Goal: Task Accomplishment & Management: Manage account settings

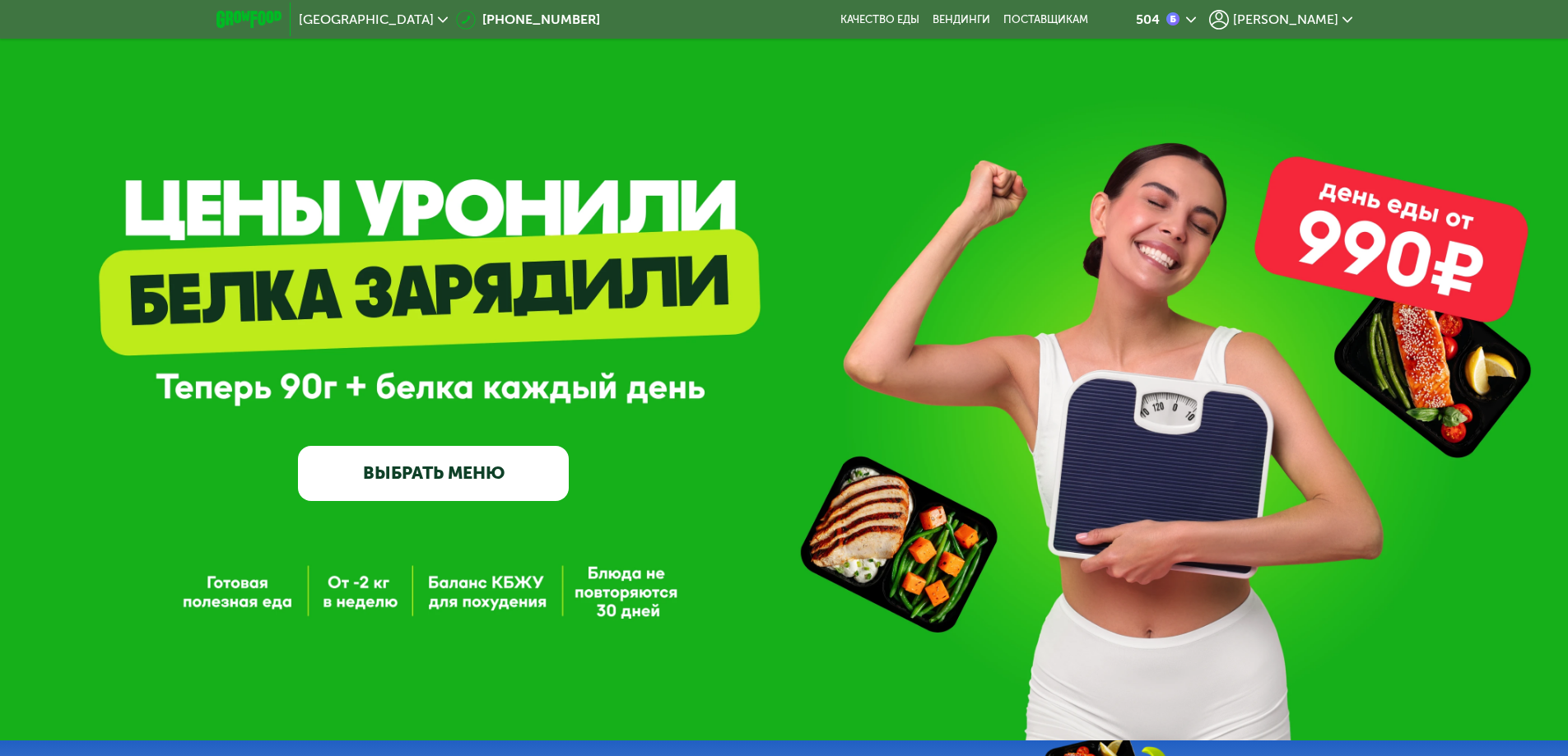
click at [1350, 18] on use at bounding box center [1347, 19] width 10 height 6
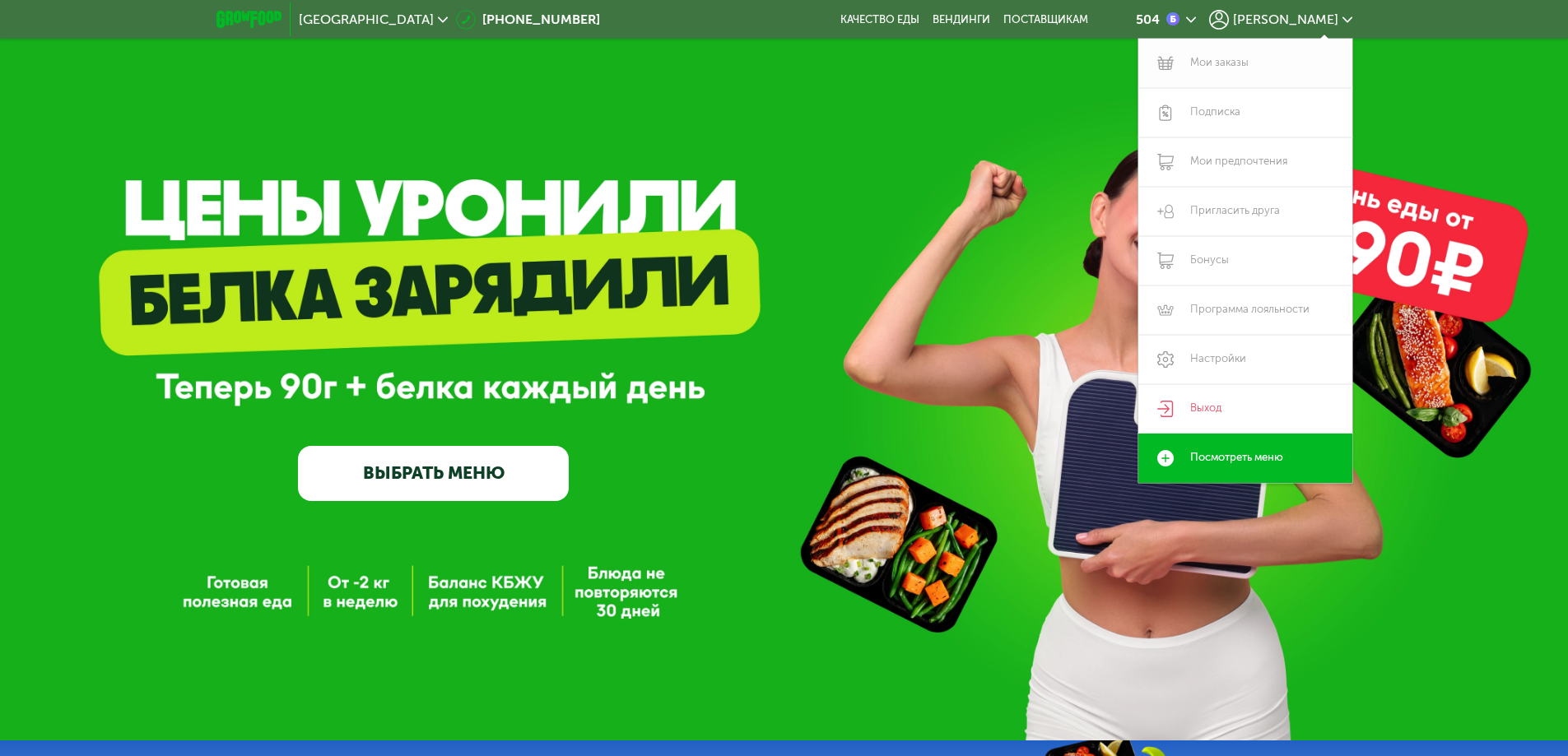
click at [1217, 62] on link "Мои заказы" at bounding box center [1245, 64] width 214 height 50
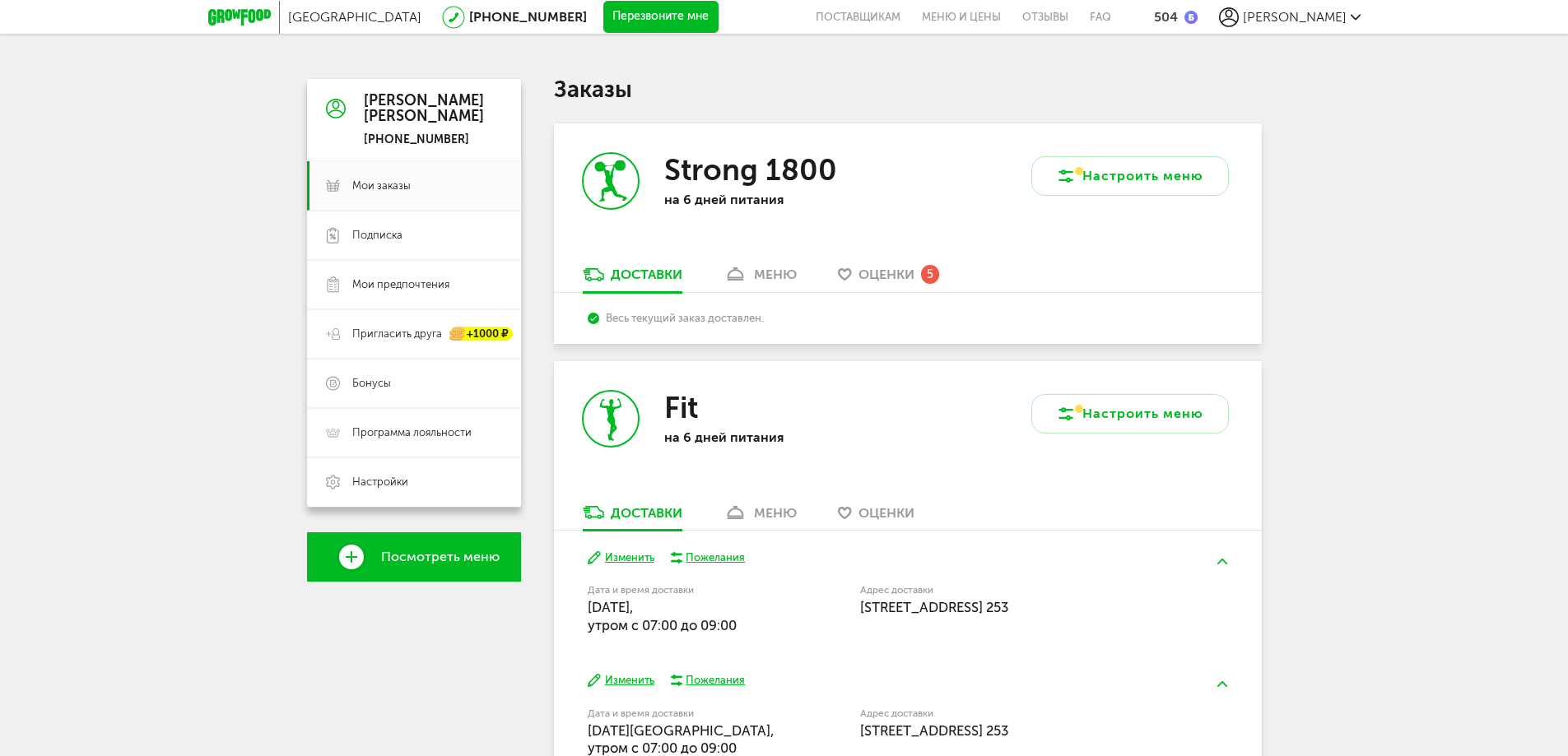
click at [892, 274] on span "Оценки" at bounding box center [885, 274] width 56 height 16
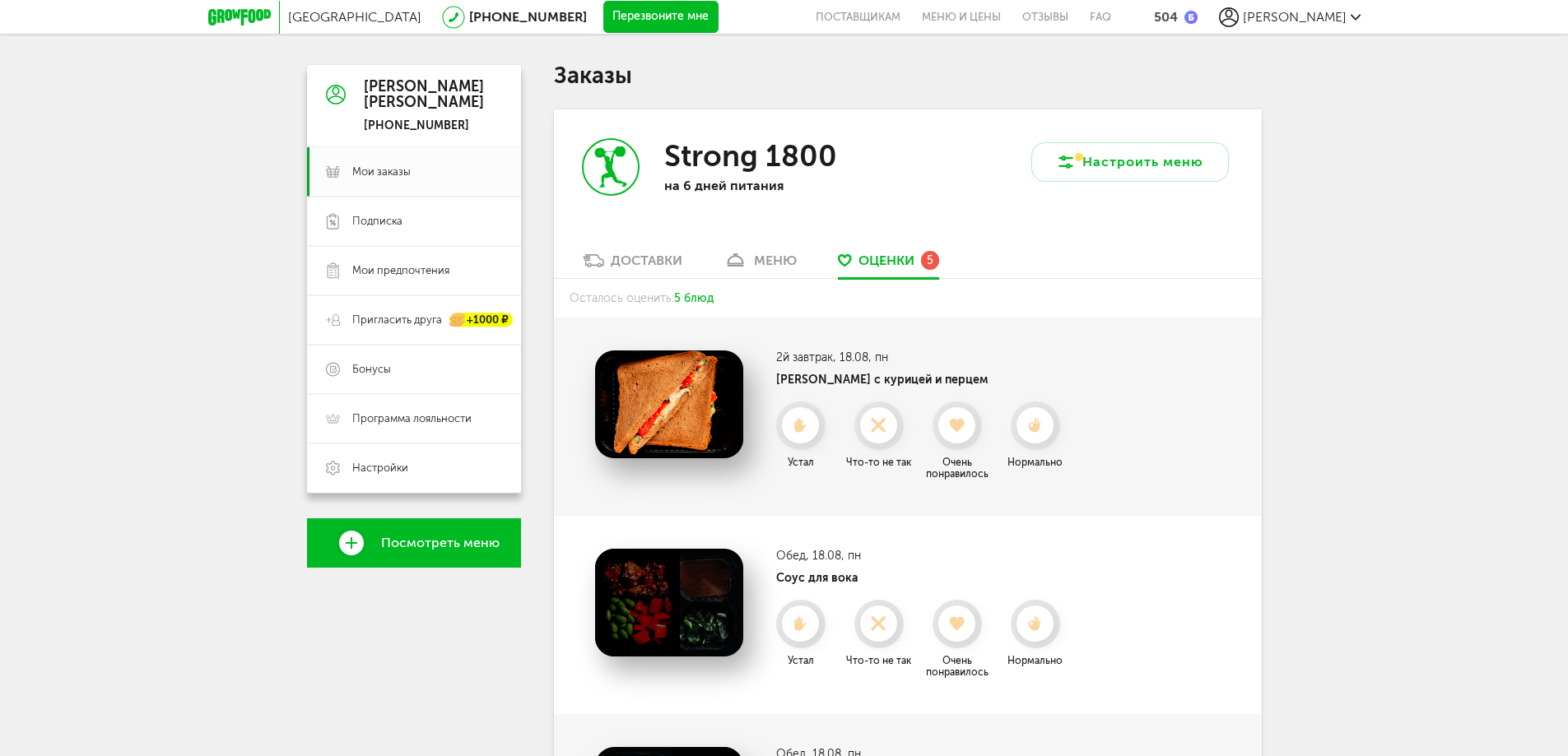
scroll to position [7, 0]
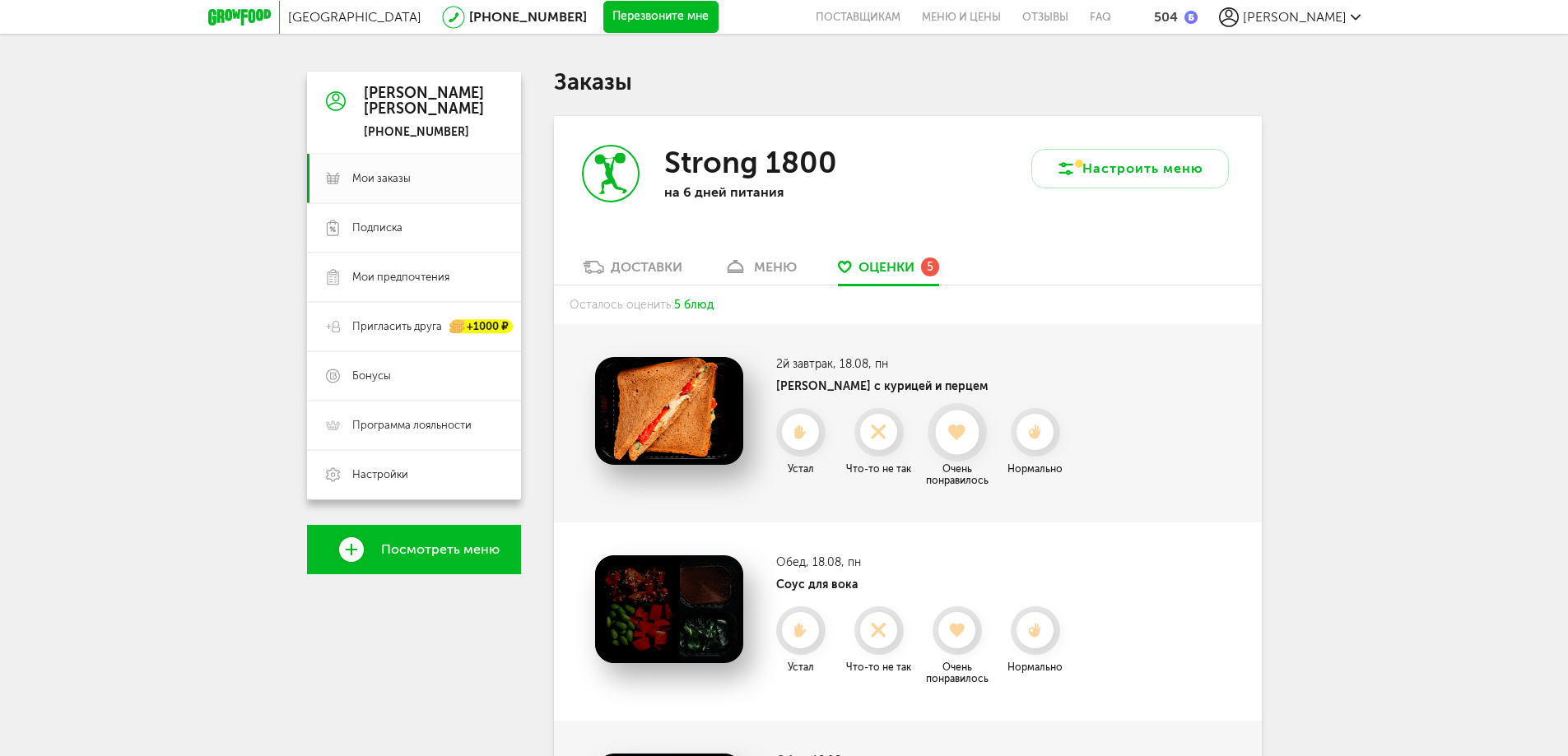
click at [955, 439] on icon at bounding box center [956, 433] width 43 height 18
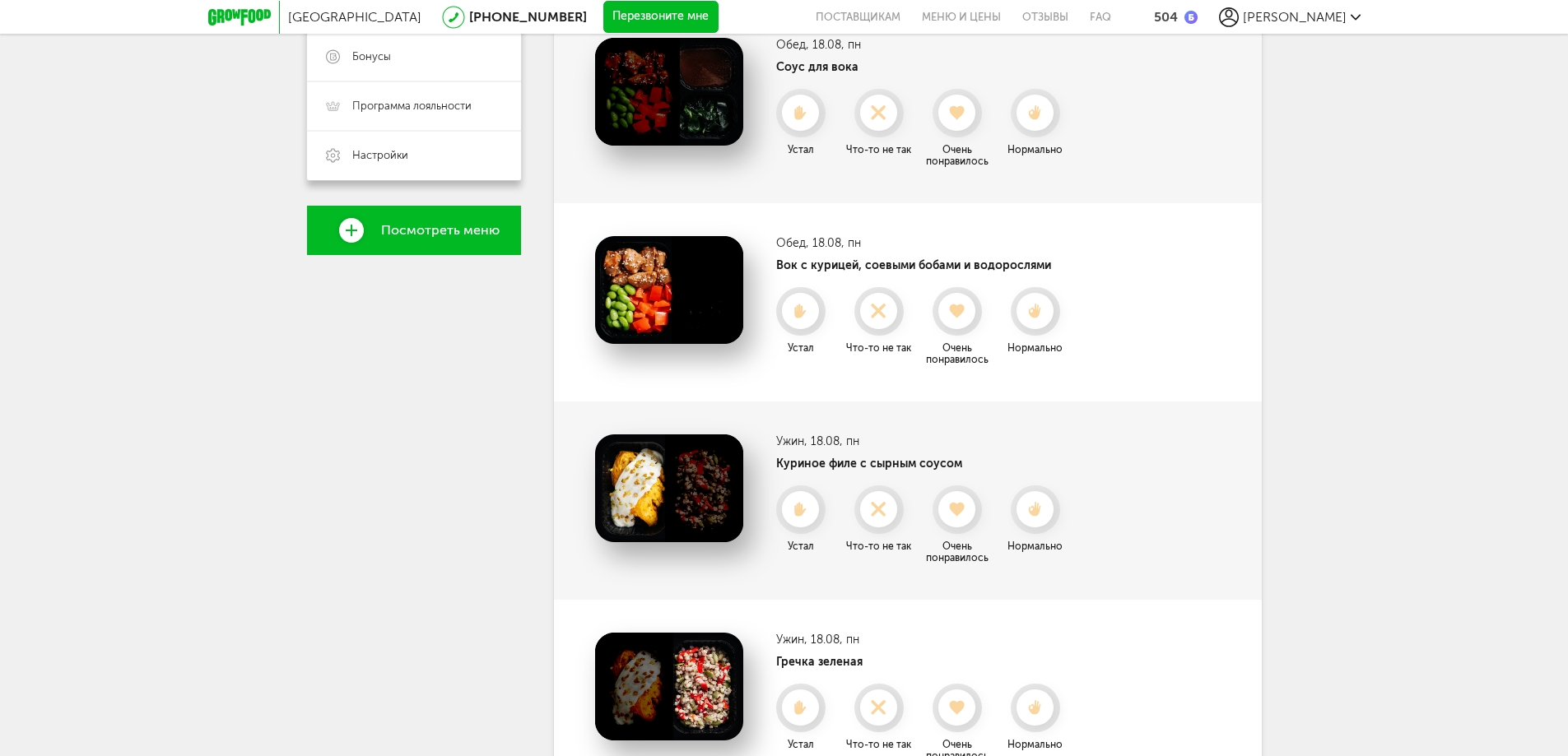
scroll to position [501, 0]
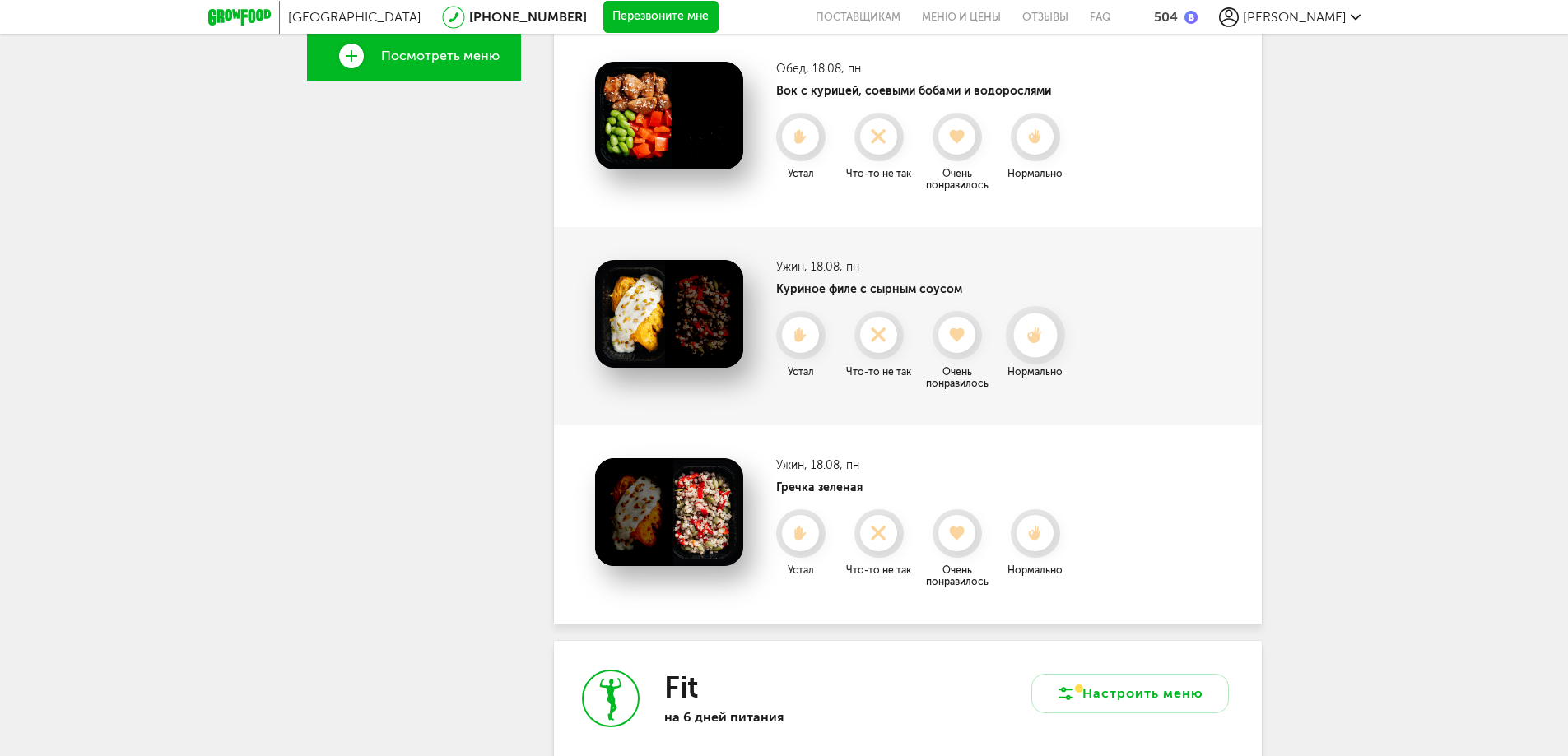
click at [1040, 343] on icon at bounding box center [1034, 336] width 43 height 18
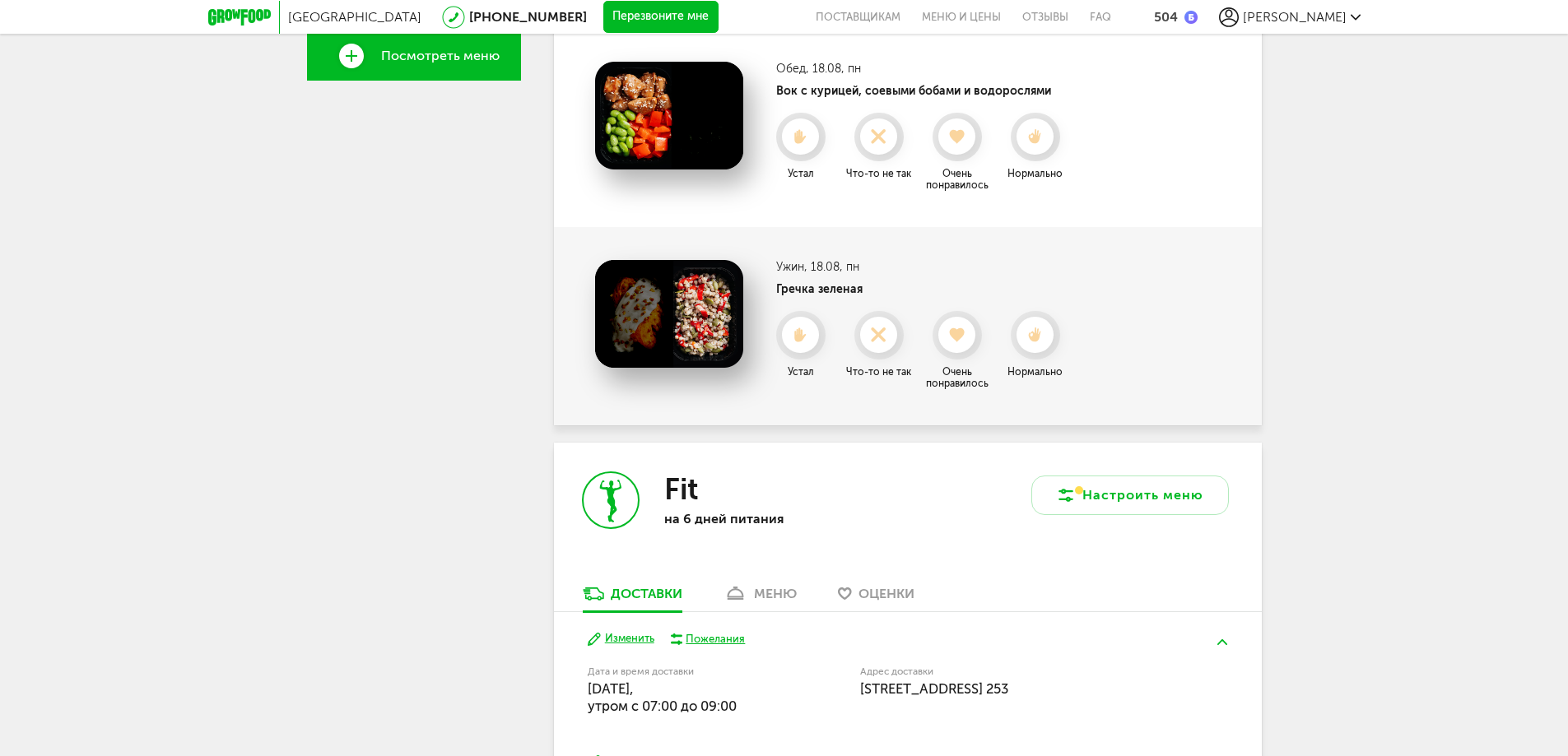
click at [1040, 343] on icon at bounding box center [1034, 335] width 36 height 15
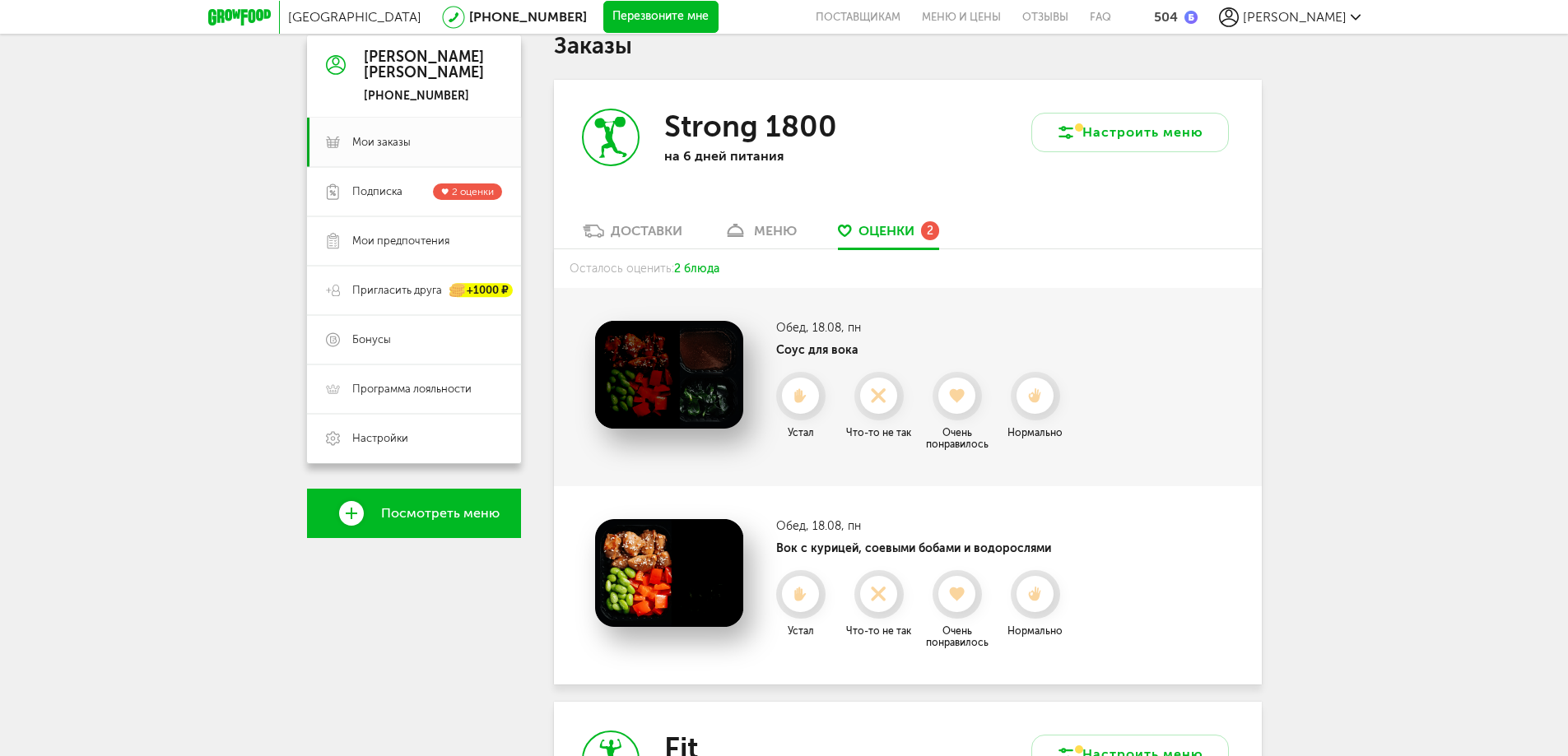
scroll to position [0, 0]
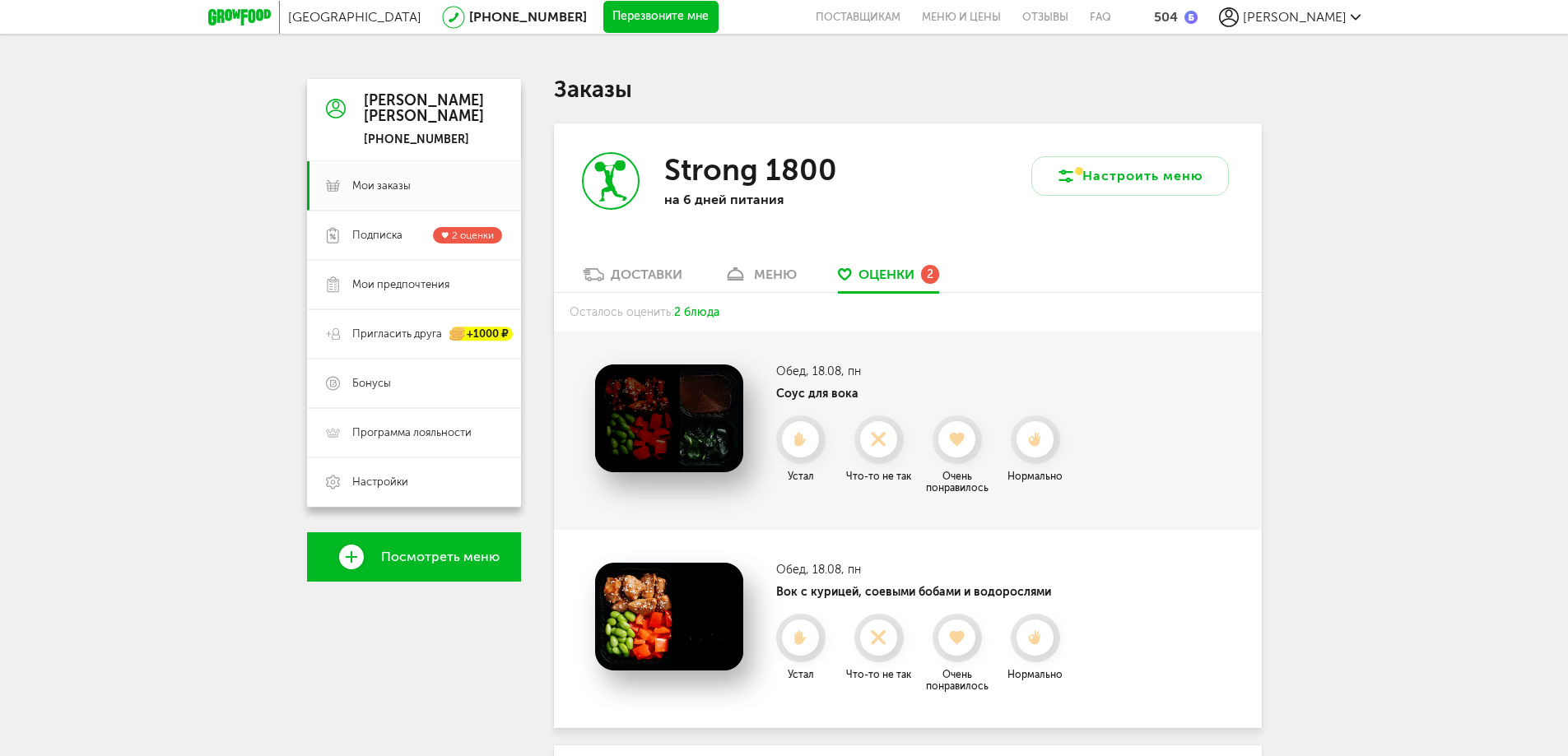
click at [787, 278] on div "меню" at bounding box center [775, 274] width 42 height 16
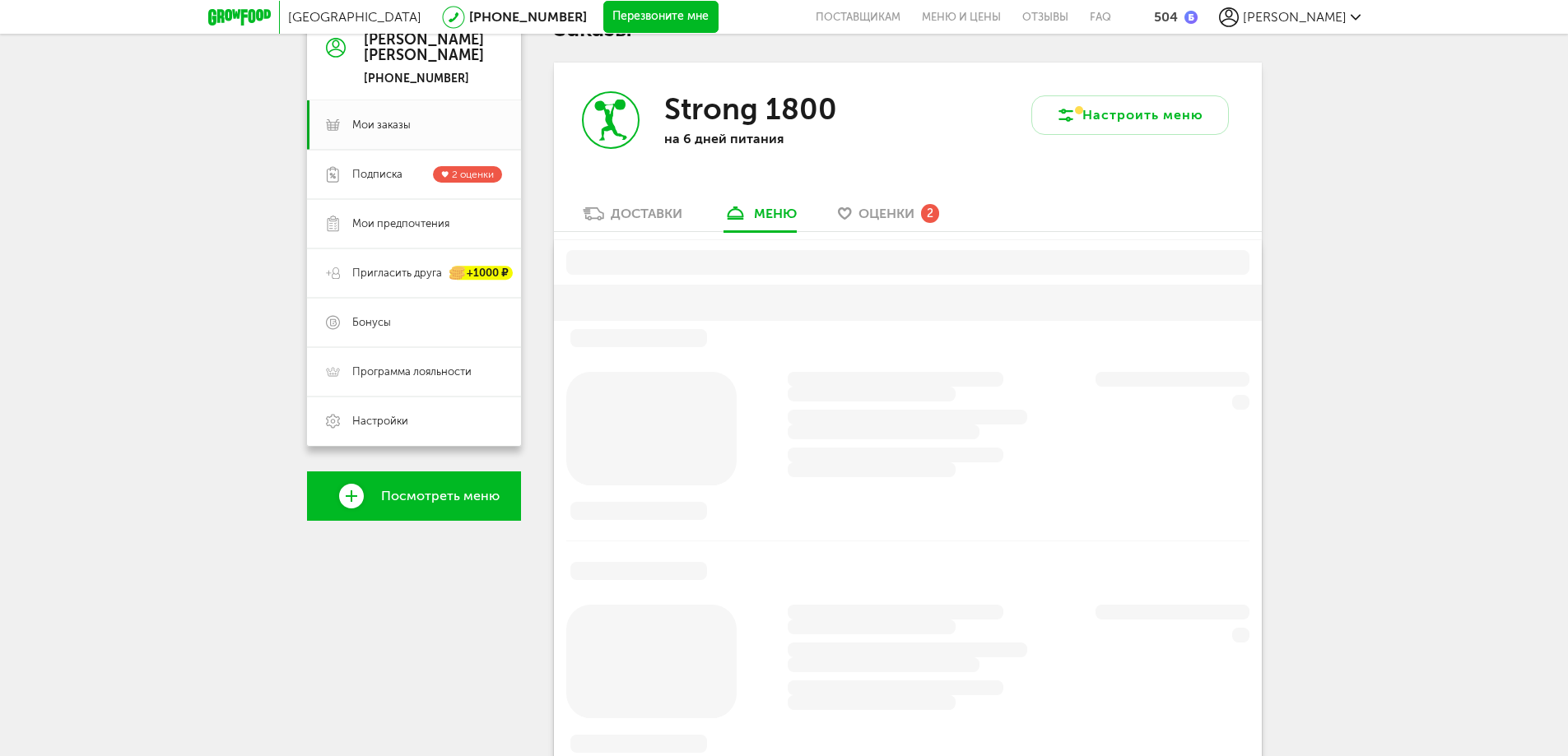
scroll to position [82, 0]
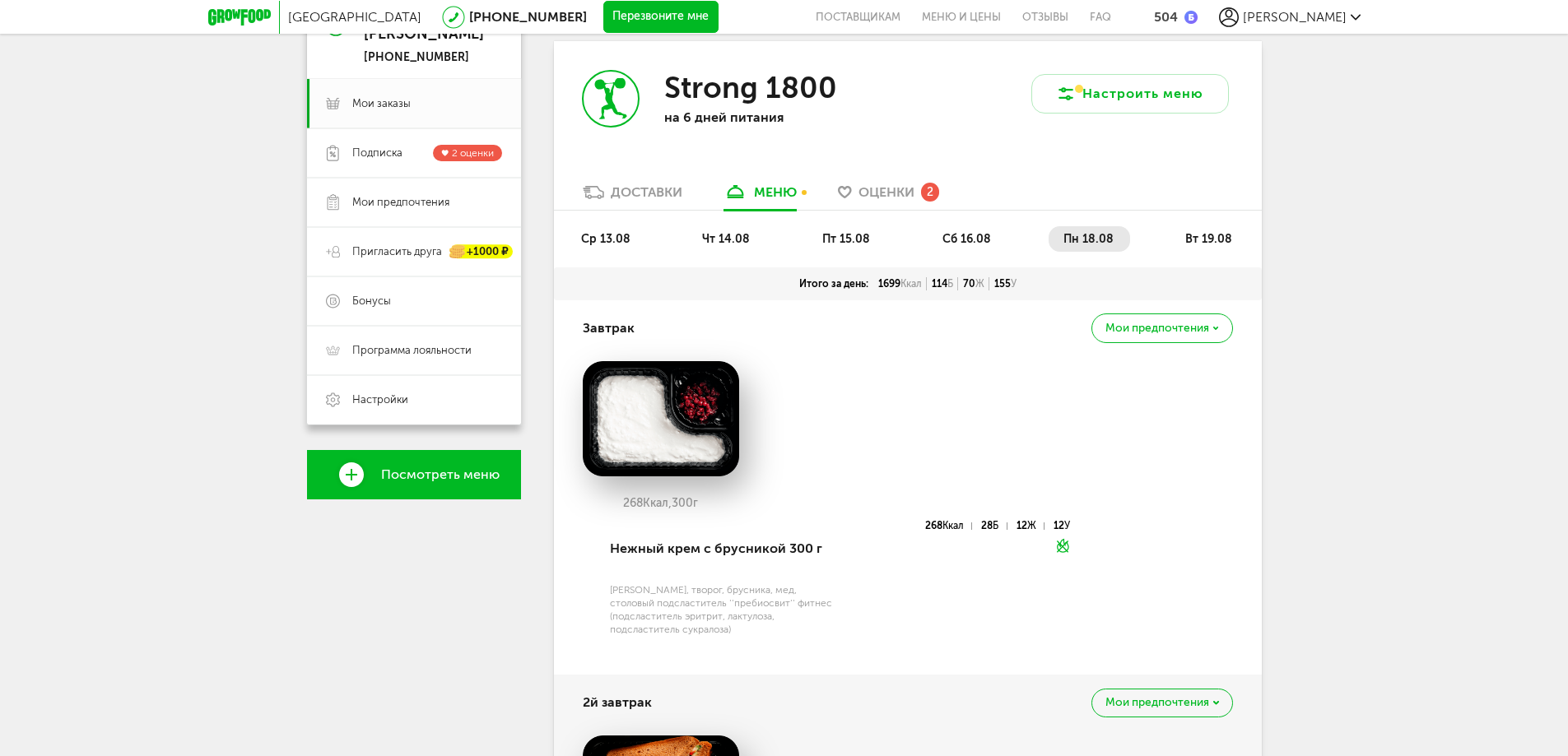
click at [624, 181] on div "Strong 1800 на 6 дней питания" at bounding box center [731, 112] width 354 height 143
click at [641, 197] on div "Доставки" at bounding box center [646, 192] width 72 height 16
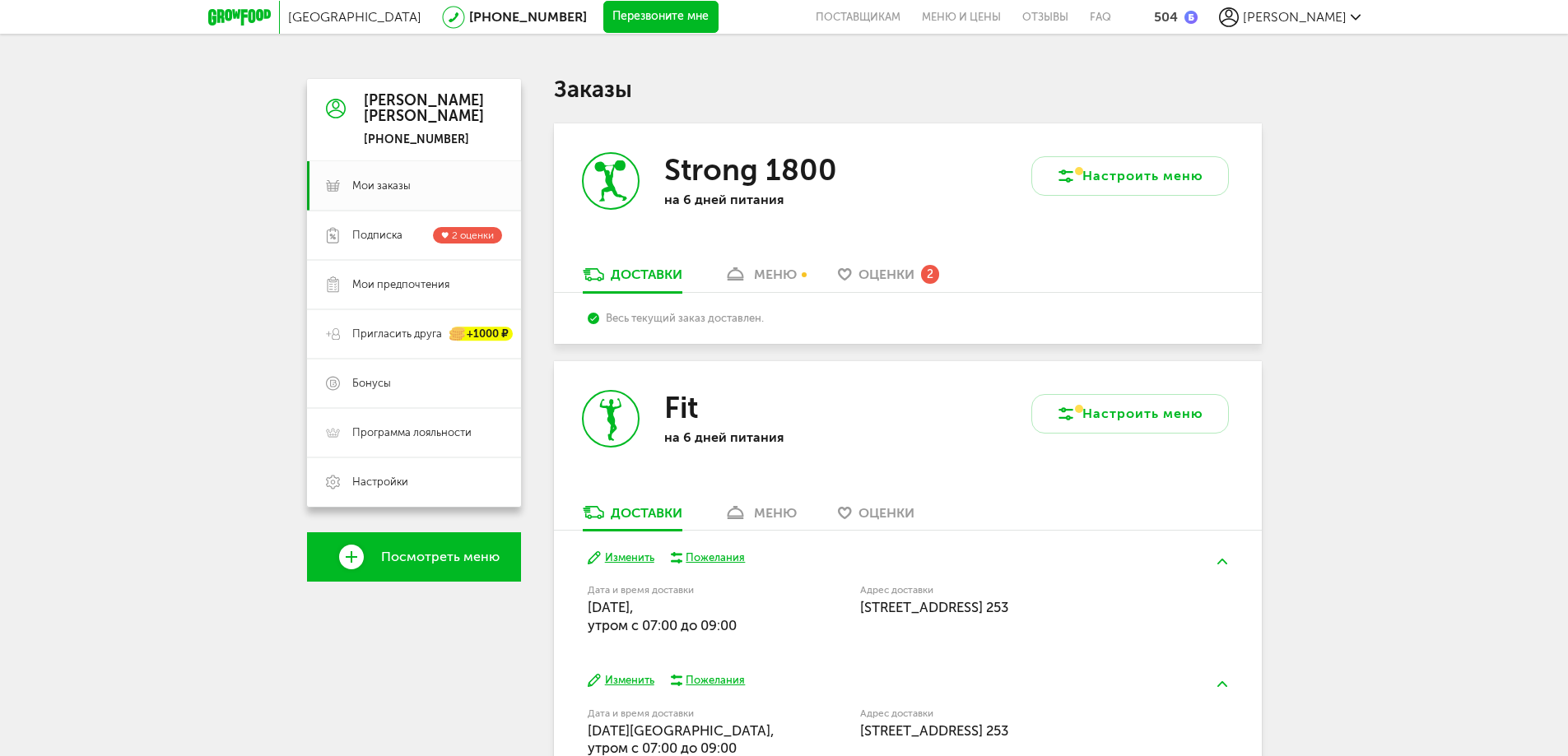
click at [780, 274] on div "меню" at bounding box center [775, 274] width 42 height 16
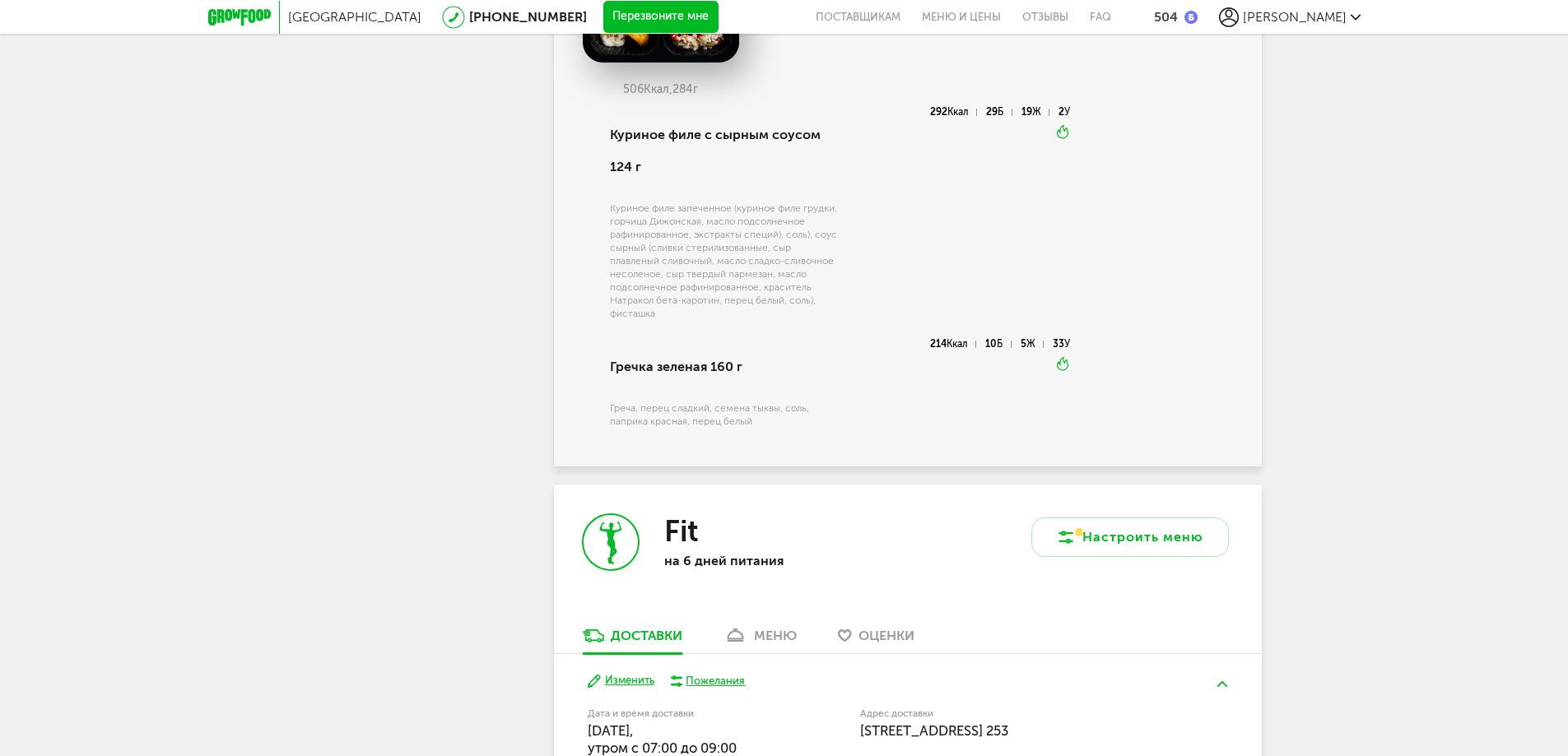
scroll to position [2468, 0]
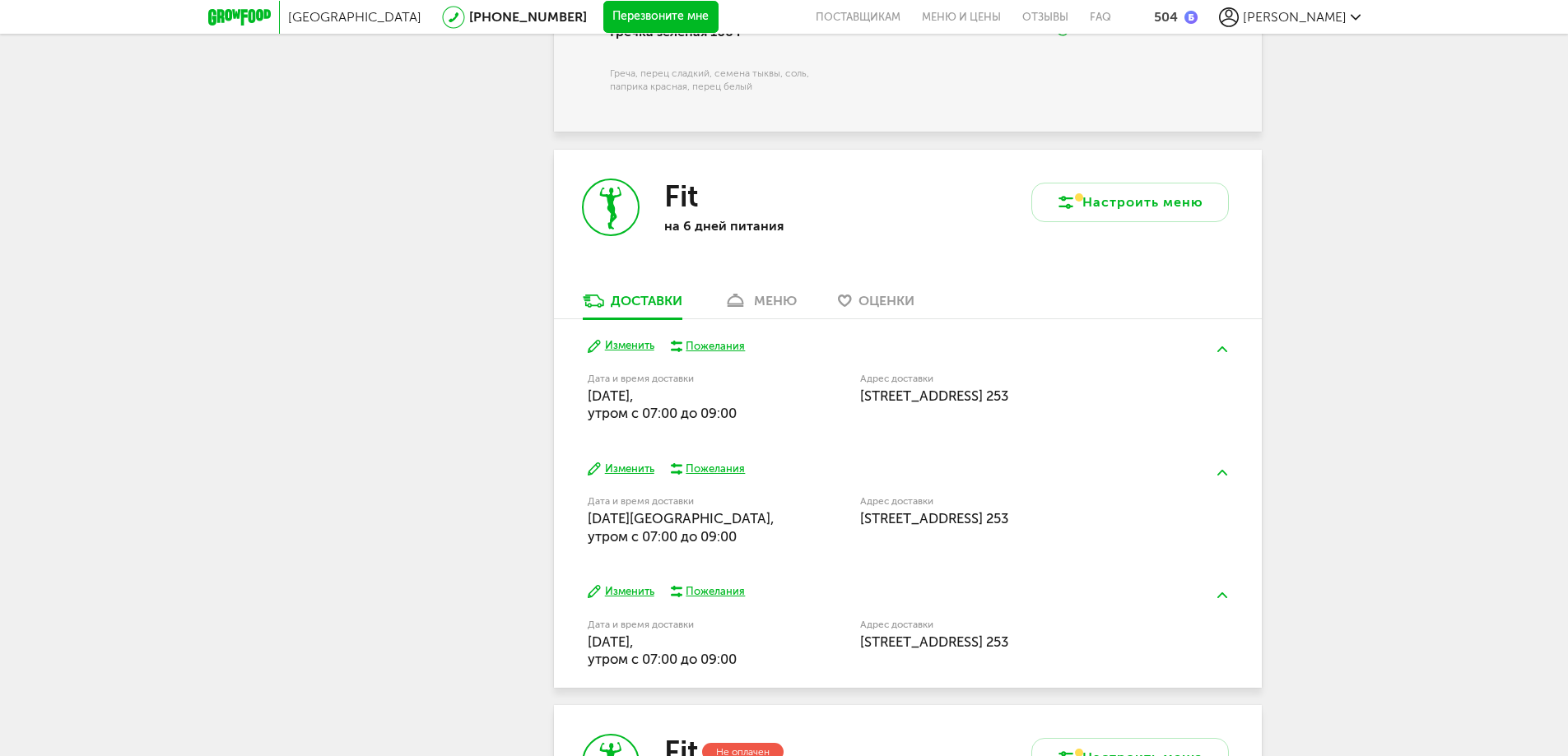
click at [778, 302] on div "меню" at bounding box center [775, 301] width 42 height 16
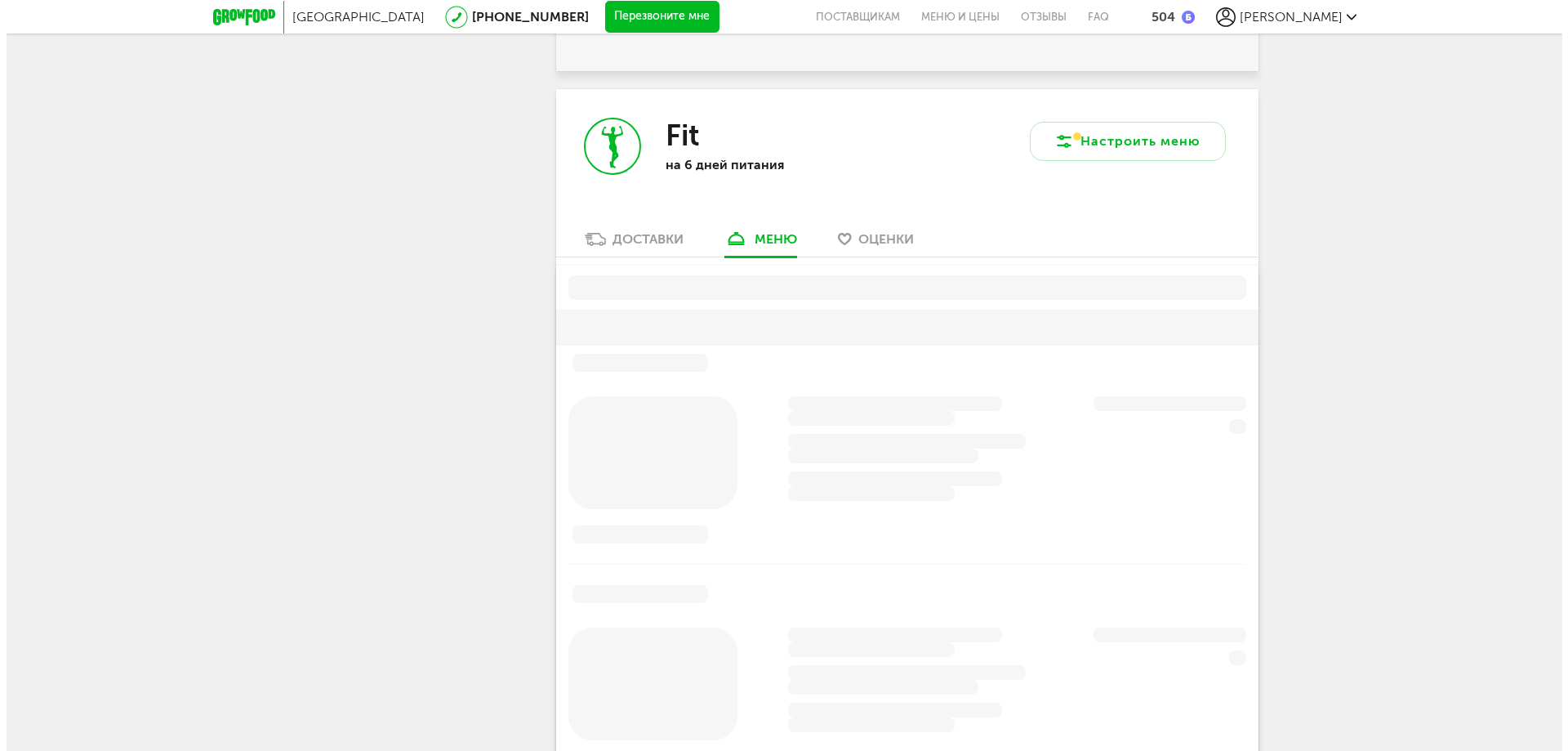
scroll to position [2555, 0]
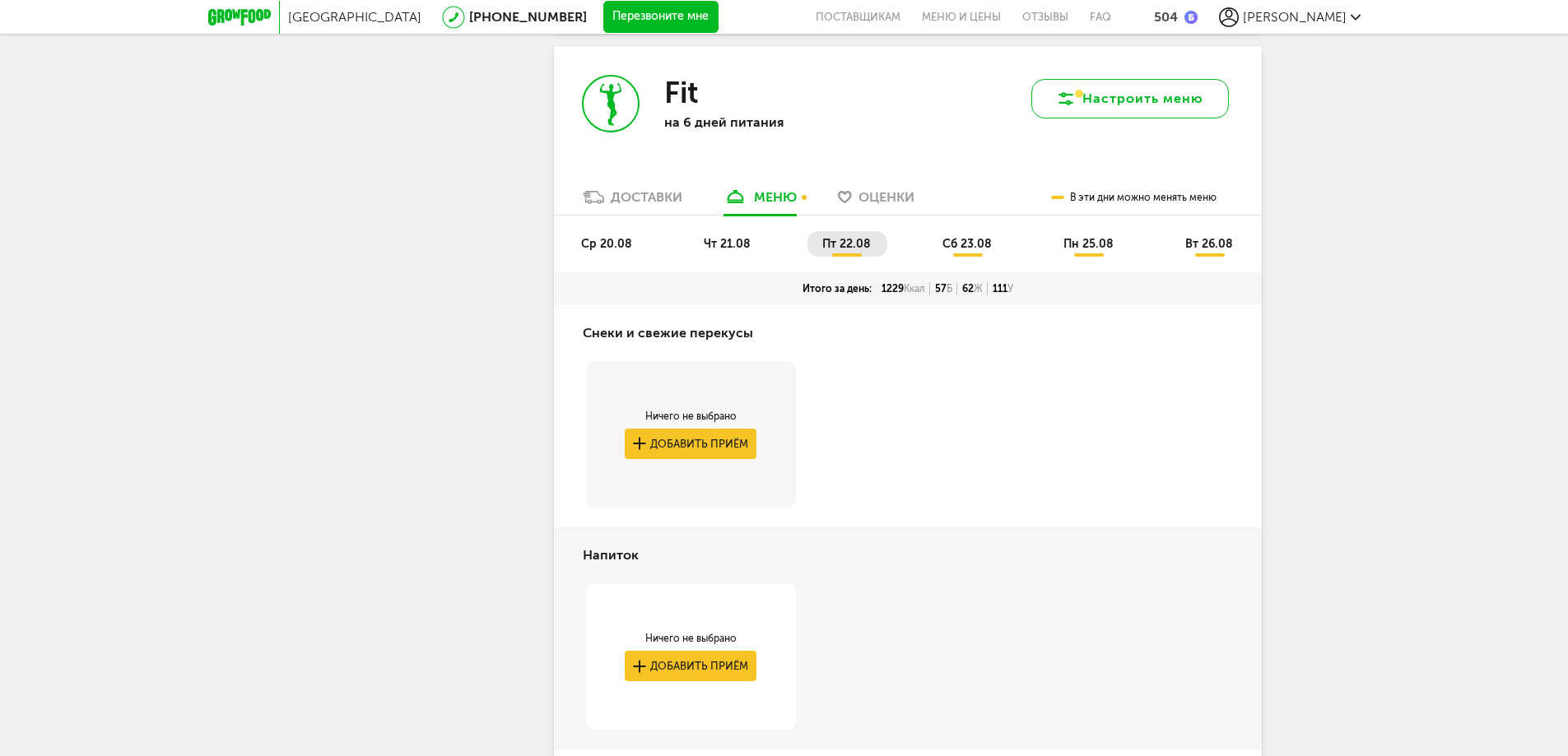
click at [1121, 103] on button "Настроить меню" at bounding box center [1130, 98] width 197 height 40
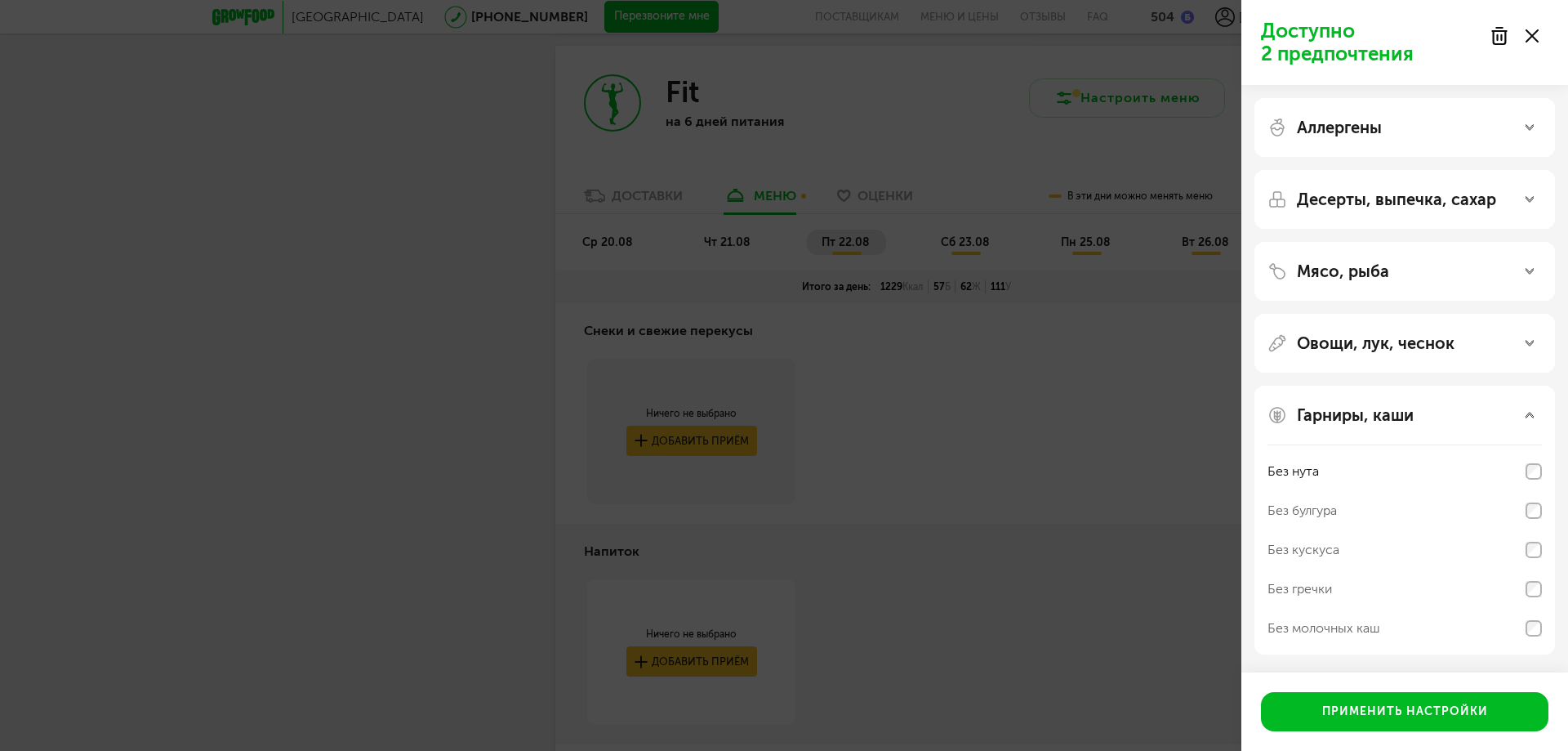
click at [1516, 201] on div "Десерты, выпечка, сахар" at bounding box center [1405, 200] width 274 height 19
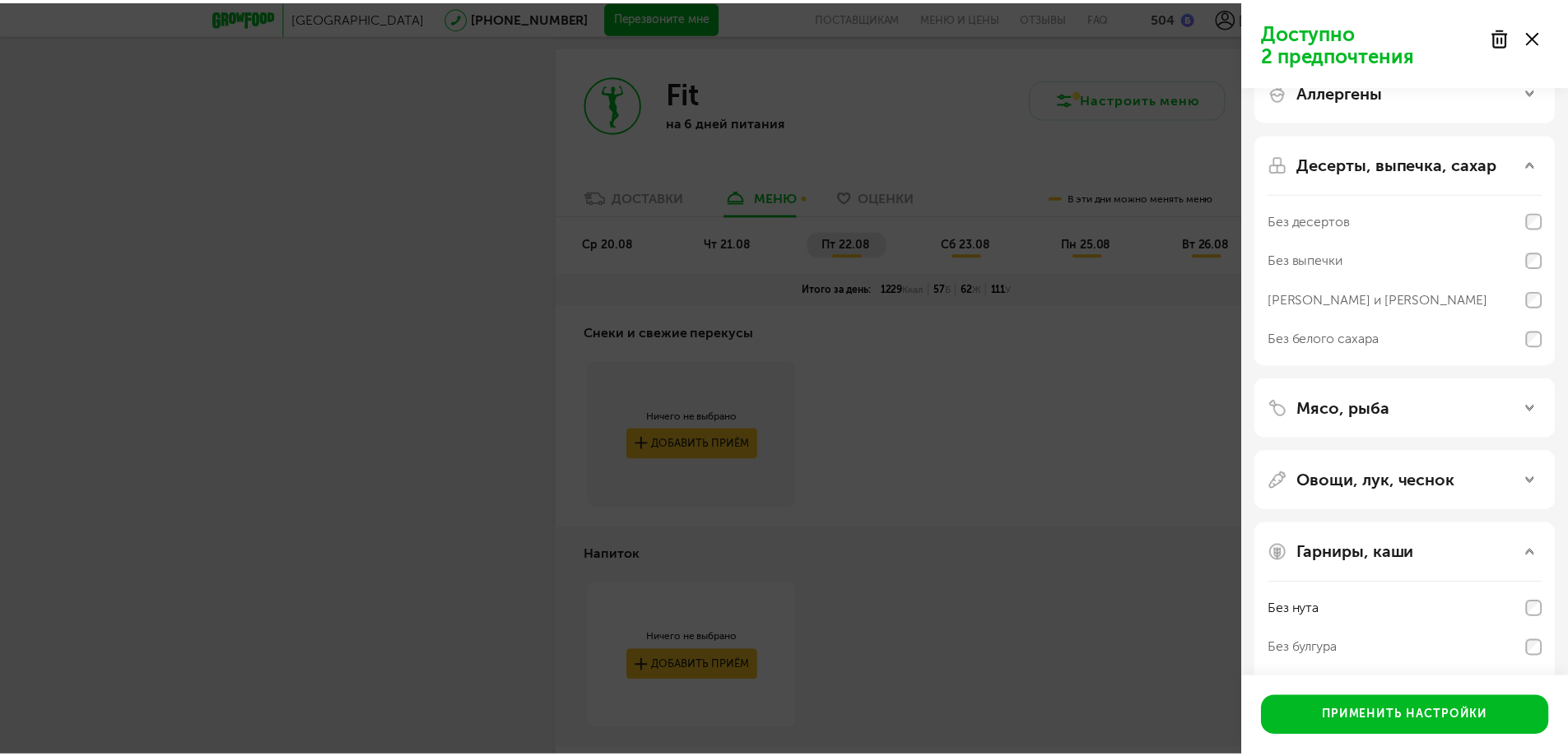
scroll to position [0, 0]
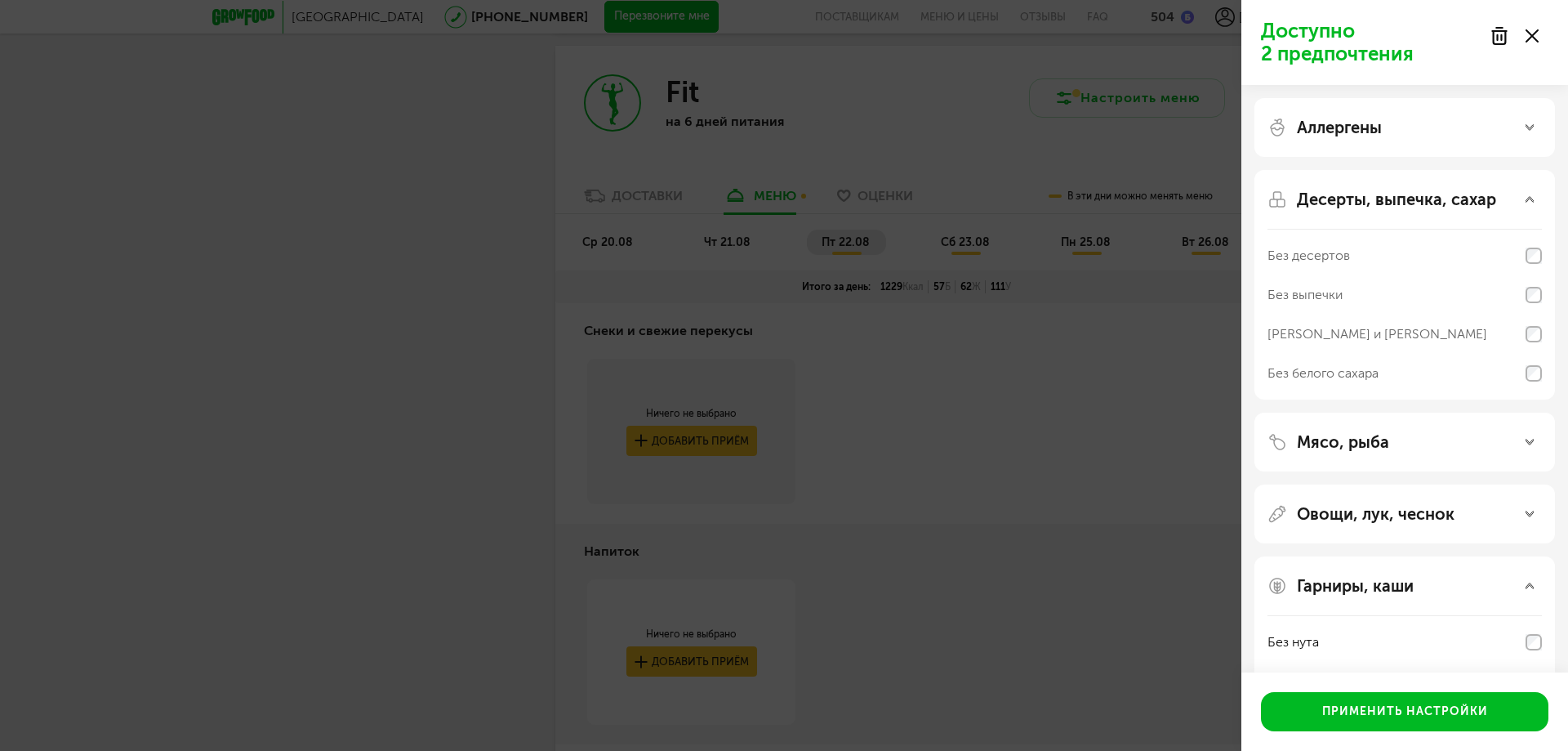
click at [1529, 201] on icon at bounding box center [1529, 199] width 8 height 8
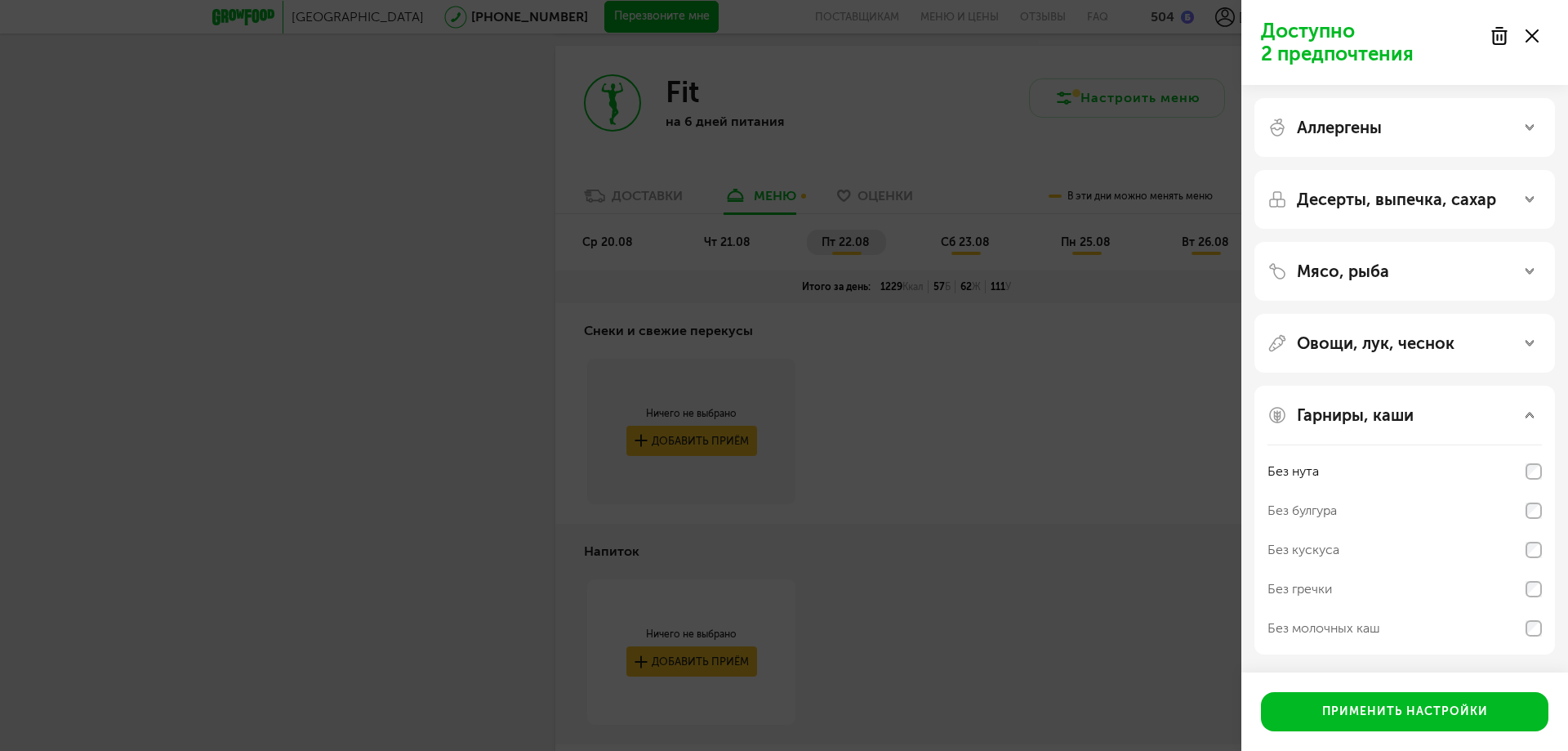
click at [1541, 39] on div at bounding box center [1514, 35] width 69 height 33
click at [1539, 39] on div at bounding box center [1514, 35] width 69 height 33
click at [102, 192] on div "Доступно 2 предпочтения Аллергены Десерты, выпечка, сахар Мясо, рыба Овощи, лук…" at bounding box center [784, 376] width 1568 height 751
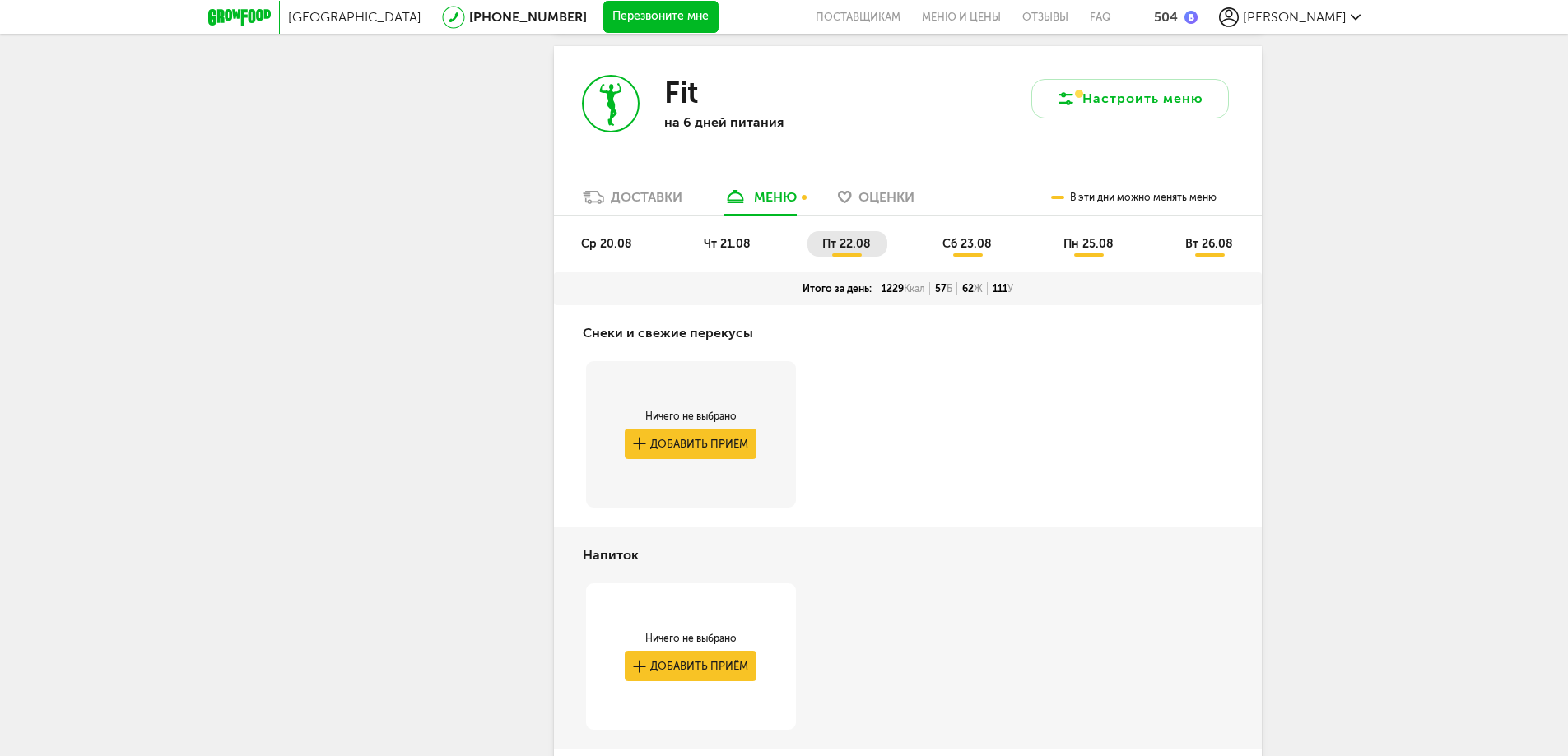
click at [200, 192] on div "Санкт-Петербург 8 (800) 555-21-78 Перезвоните мне поставщикам Меню и цены Отзыв…" at bounding box center [784, 738] width 1568 height 6621
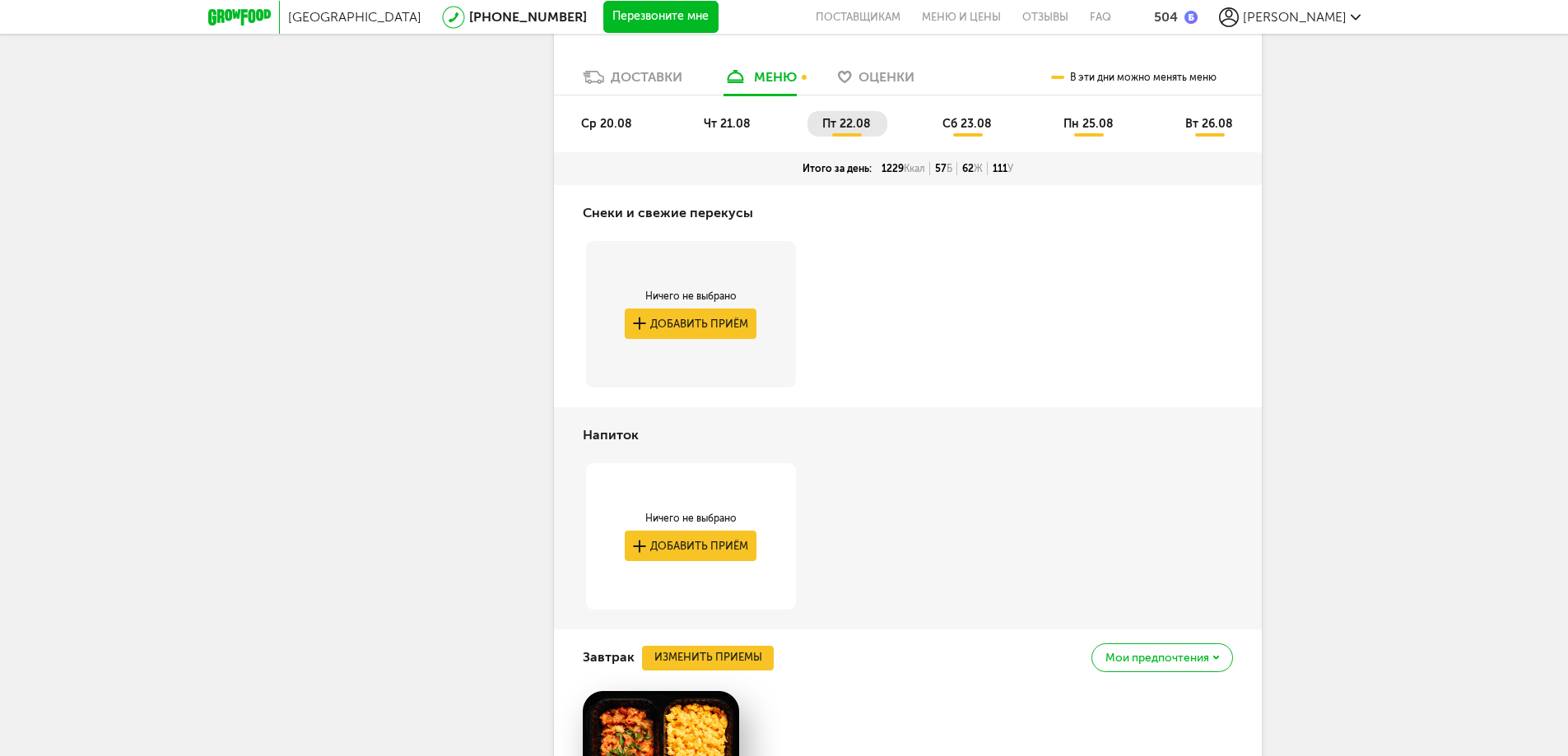
scroll to position [2407, 0]
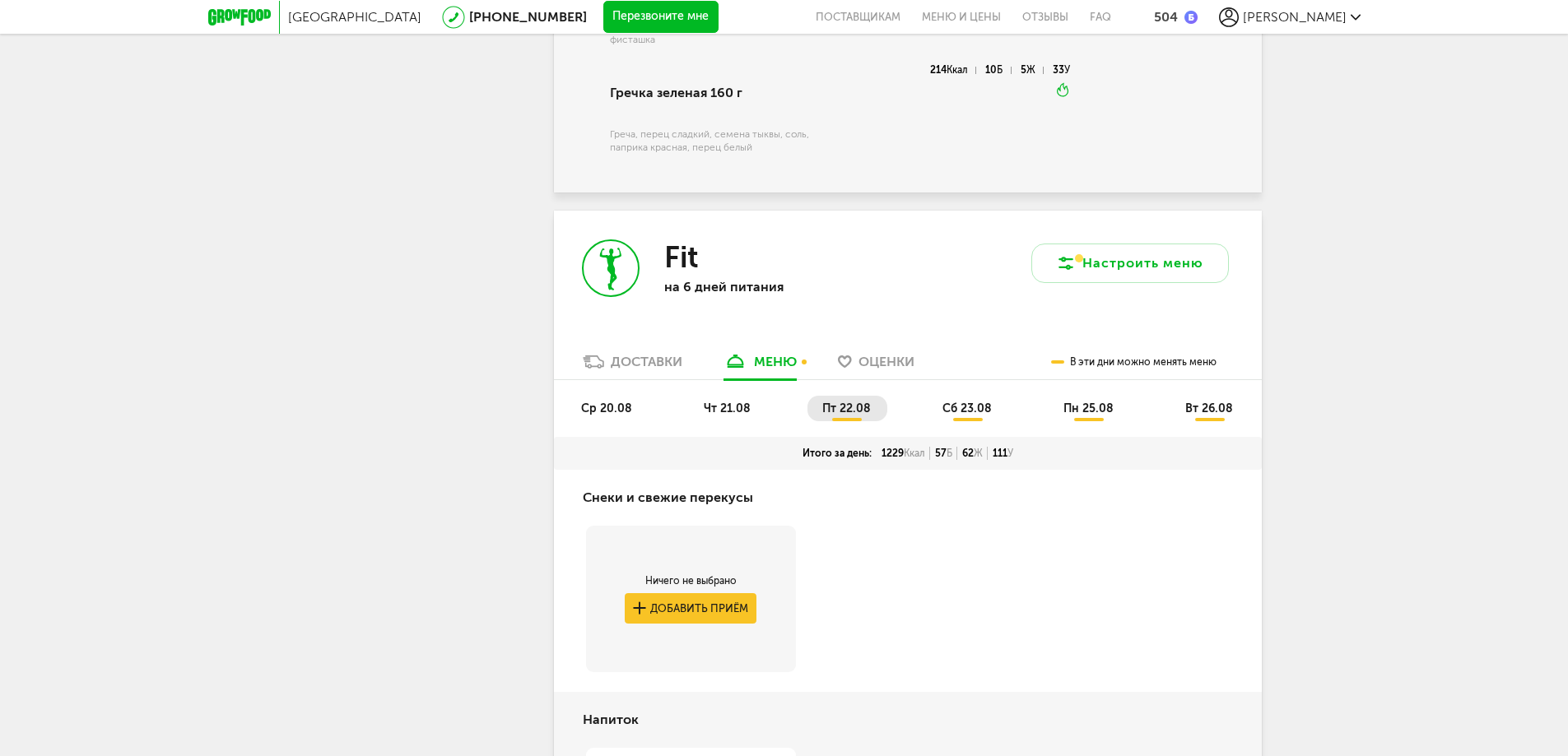
click at [950, 403] on span "сб 23.08" at bounding box center [967, 409] width 50 height 14
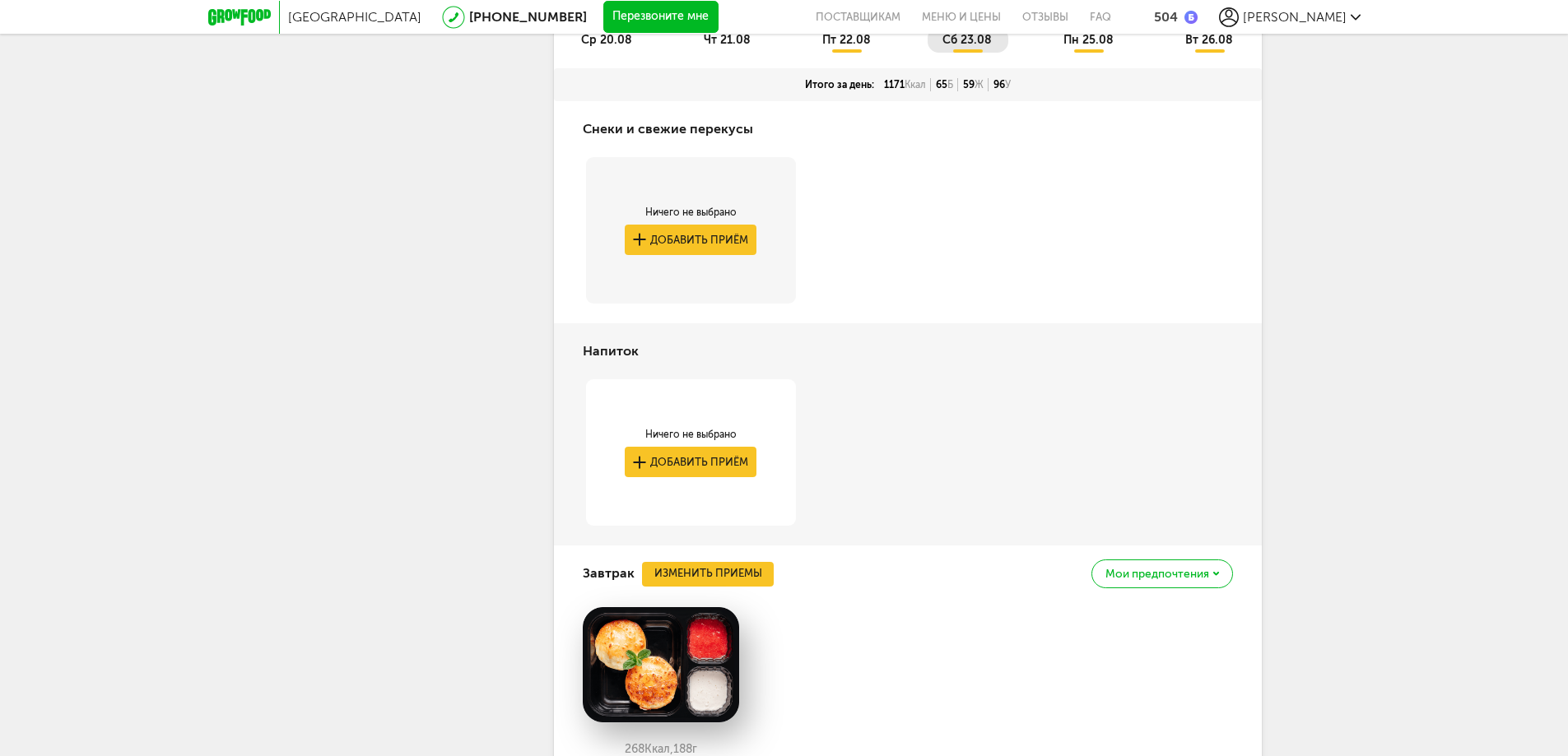
scroll to position [2543, 0]
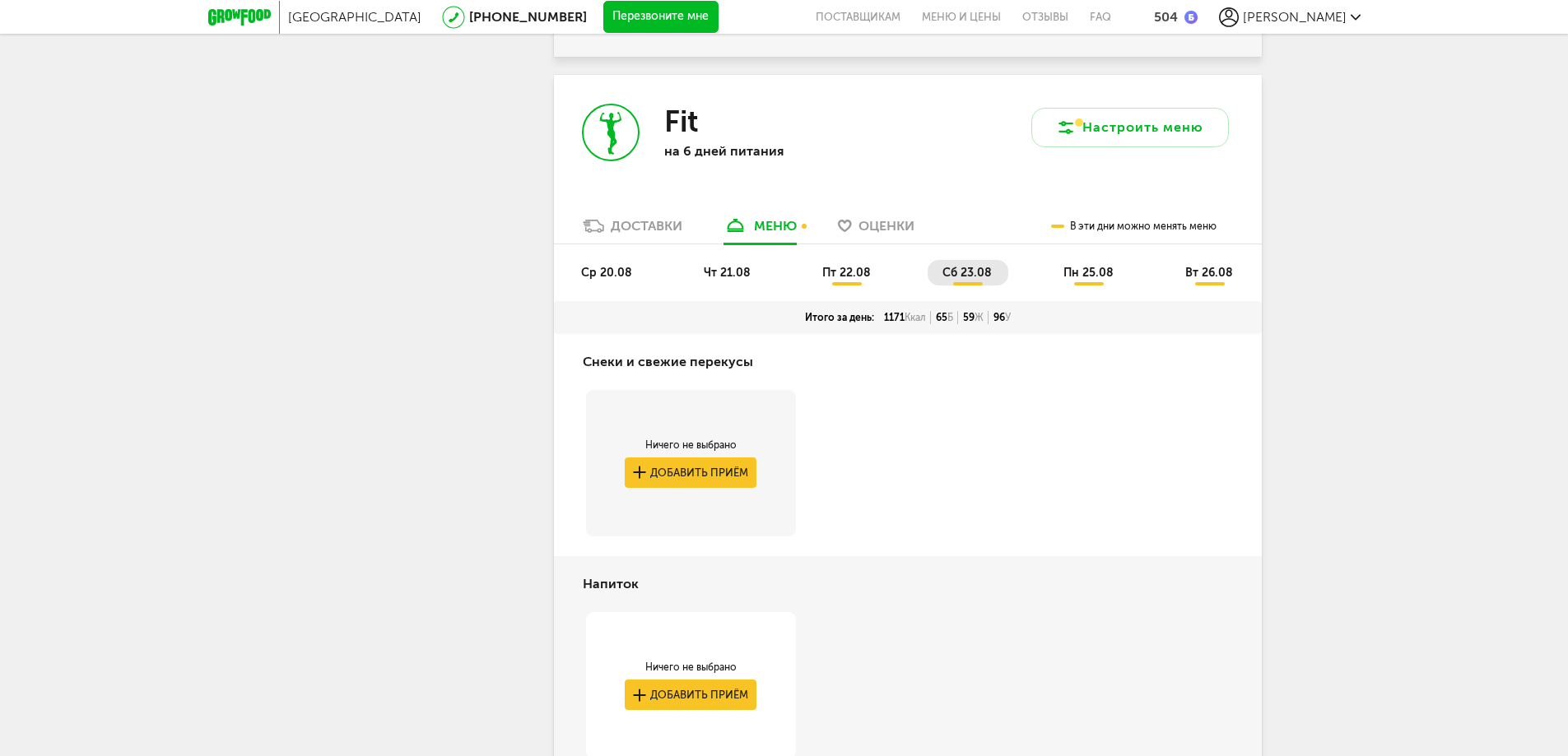
click at [1082, 266] on span "пн 25.08" at bounding box center [1088, 273] width 50 height 14
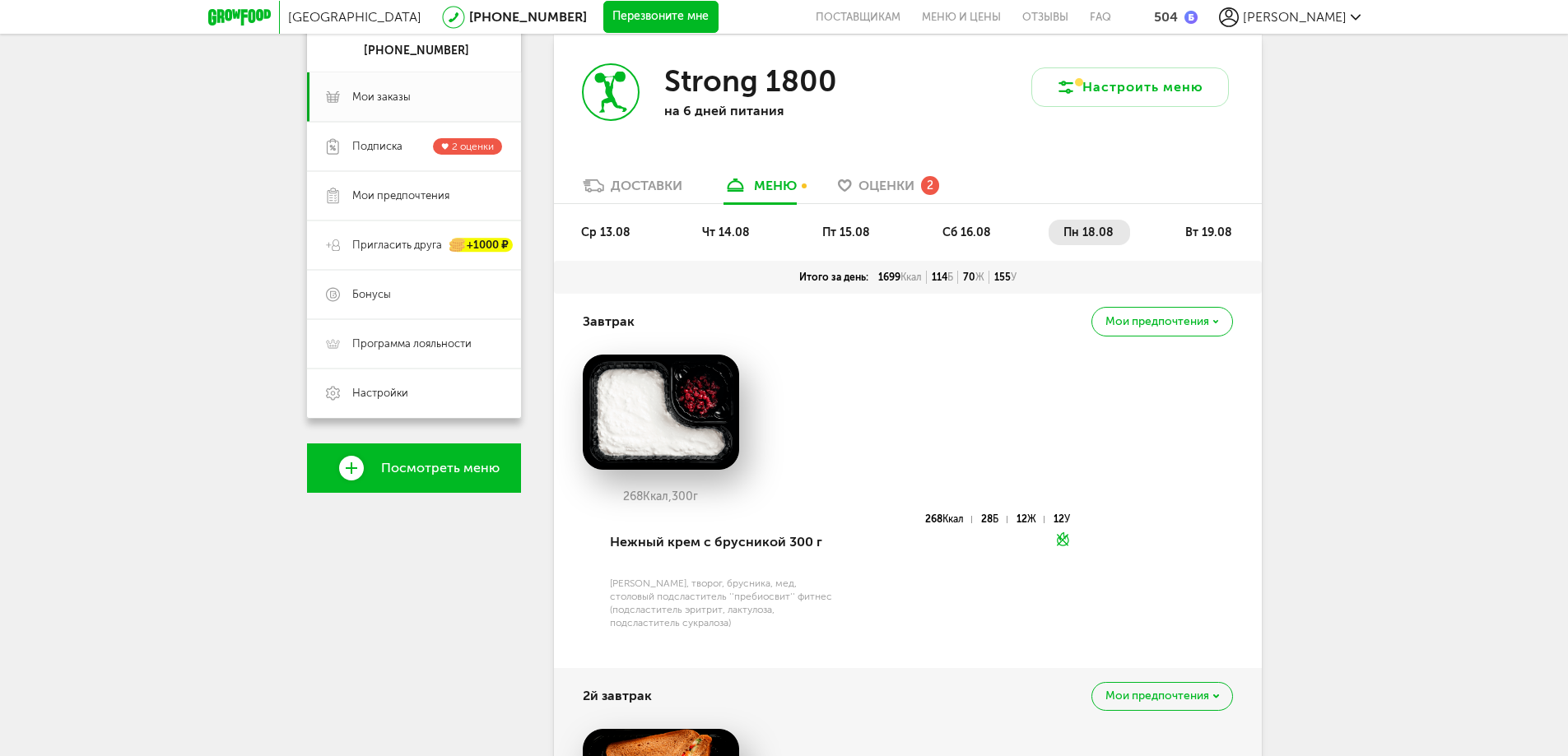
scroll to position [0, 0]
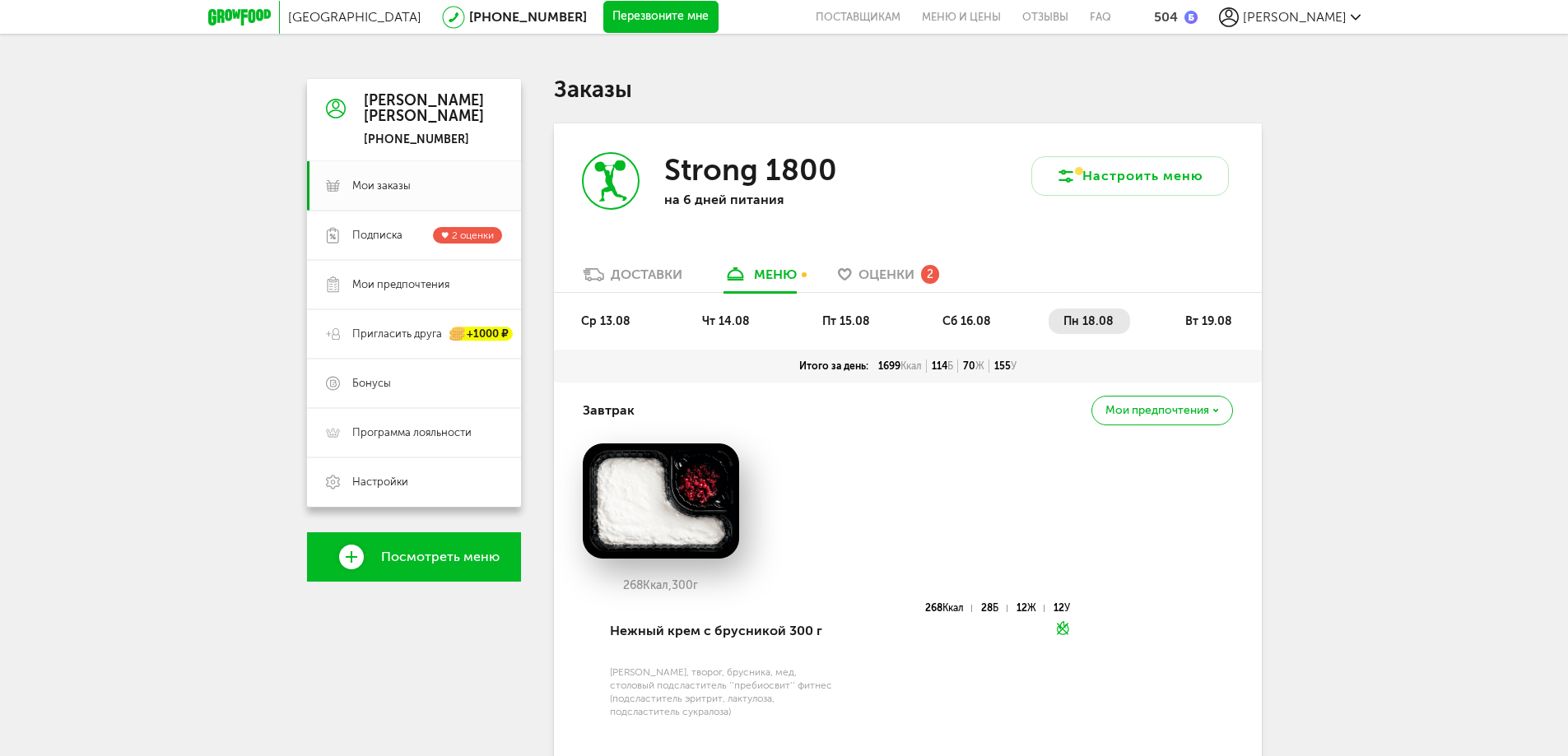
click at [1199, 320] on span "вт 19.08" at bounding box center [1208, 321] width 47 height 14
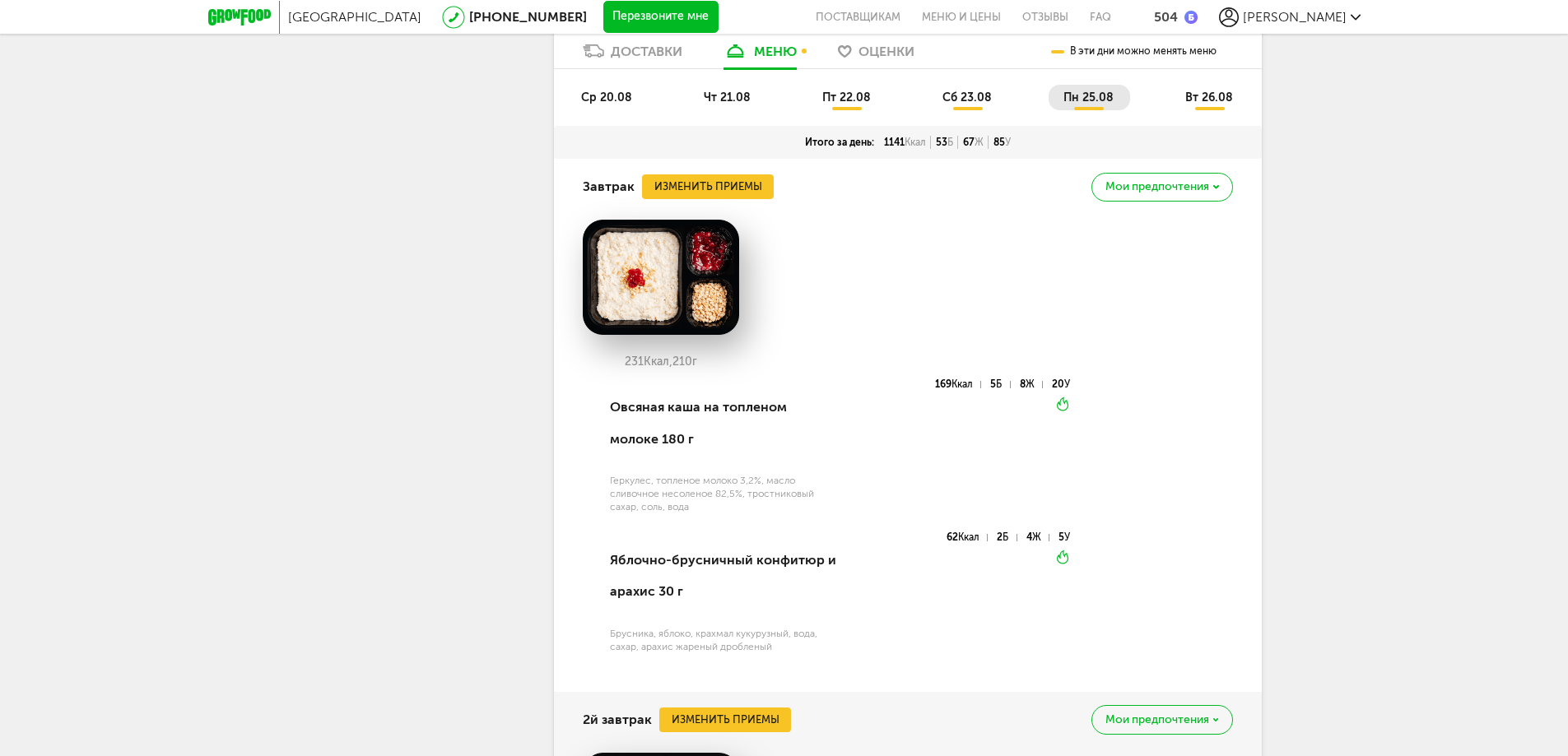
scroll to position [2550, 0]
click at [1224, 104] on span "вт 26.08" at bounding box center [1209, 96] width 48 height 14
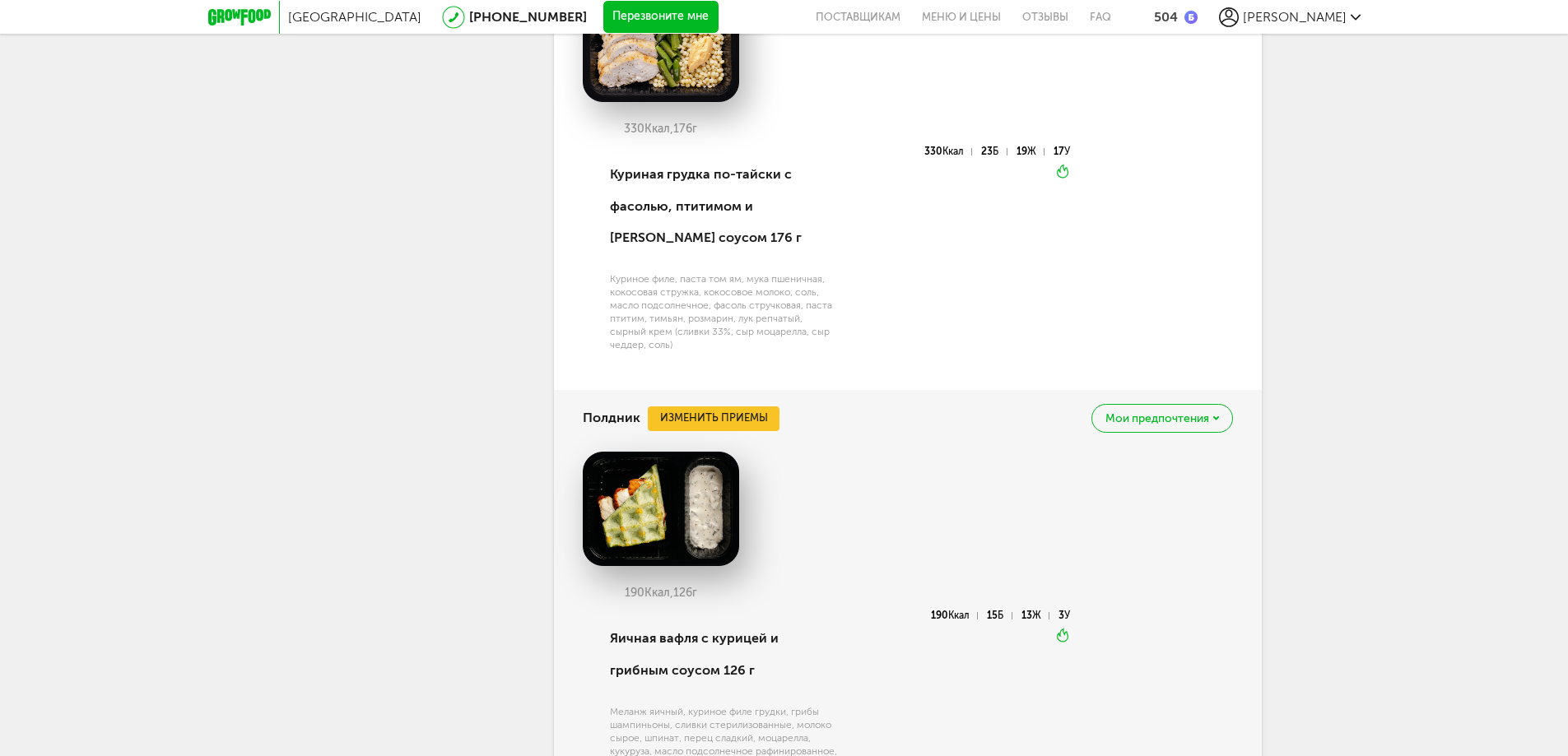
scroll to position [4361, 0]
